Goal: Find specific page/section: Find specific page/section

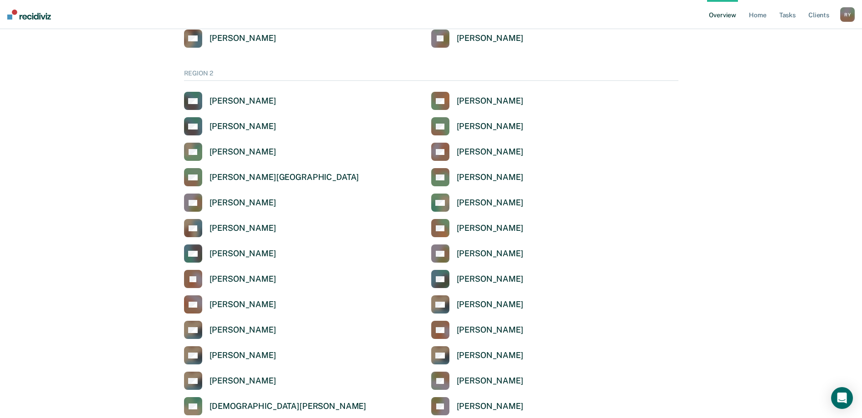
scroll to position [636, 0]
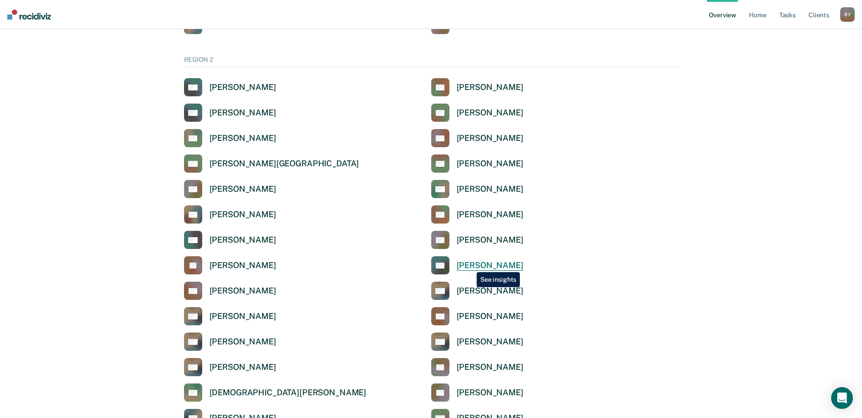
click at [470, 265] on div "[PERSON_NAME]" at bounding box center [489, 265] width 67 height 10
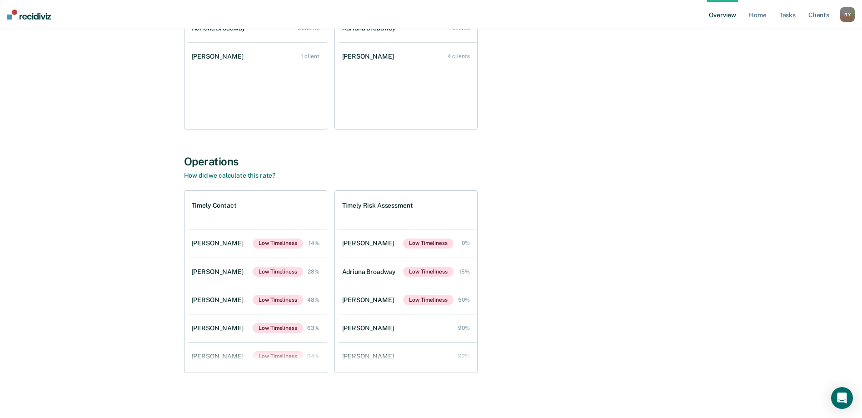
scroll to position [204, 0]
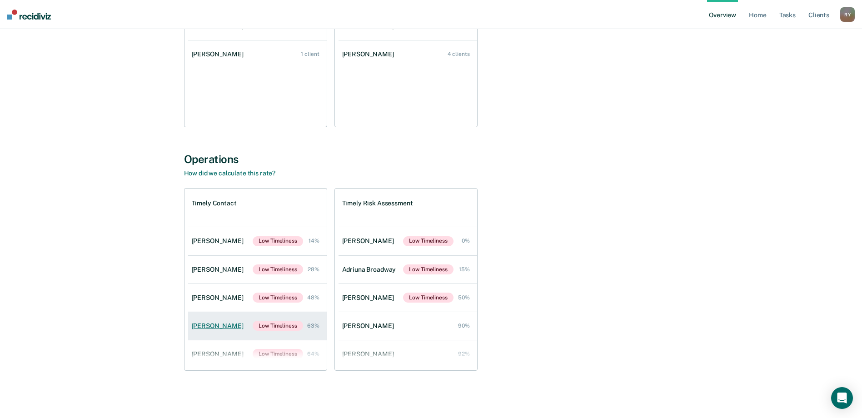
click at [205, 325] on div "[PERSON_NAME]" at bounding box center [219, 326] width 55 height 8
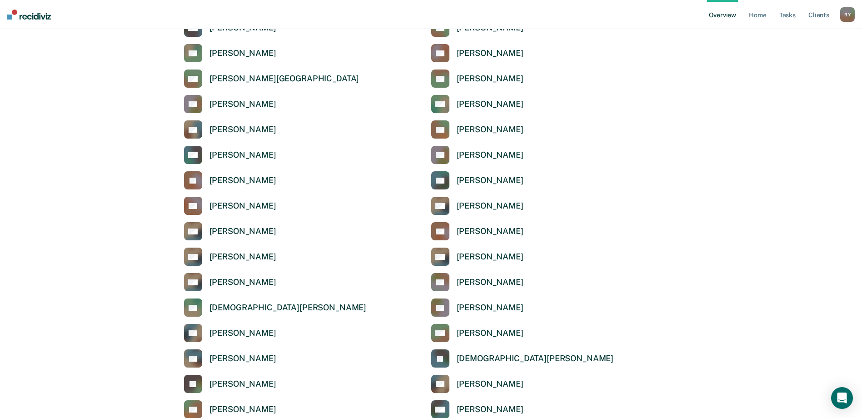
scroll to position [727, 0]
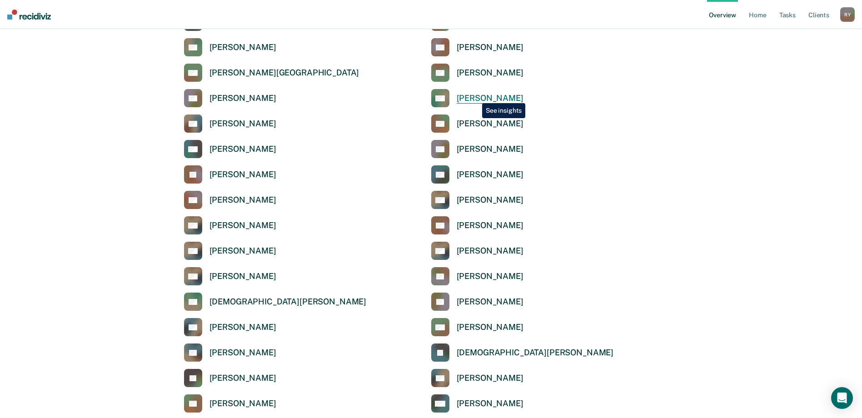
click at [475, 96] on div "[PERSON_NAME]" at bounding box center [489, 98] width 67 height 10
